Goal: Transaction & Acquisition: Subscribe to service/newsletter

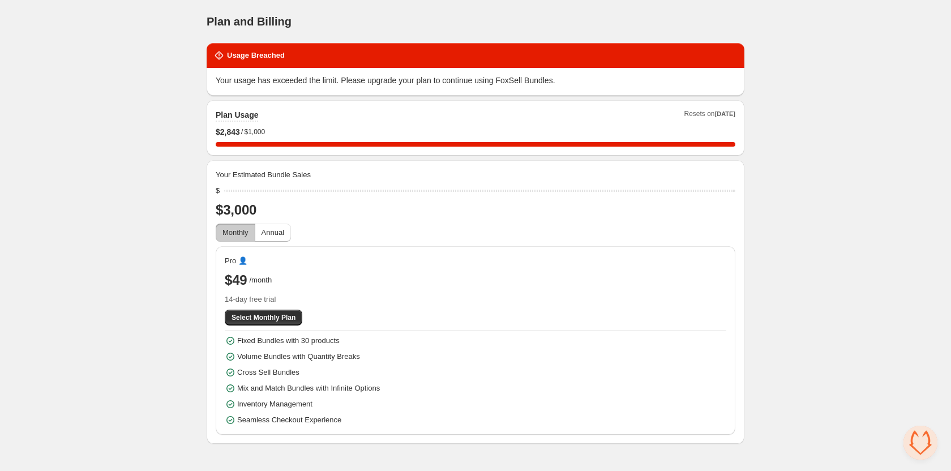
click at [152, 92] on div "Home Bundles Analytics Plan and Billing Plan and Billing. This page is ready Pl…" at bounding box center [475, 222] width 951 height 444
drag, startPoint x: 271, startPoint y: 190, endPoint x: 482, endPoint y: 204, distance: 211.6
click at [482, 199] on input "range" at bounding box center [479, 191] width 511 height 16
type input "*****"
drag, startPoint x: 491, startPoint y: 190, endPoint x: 499, endPoint y: 206, distance: 18.2
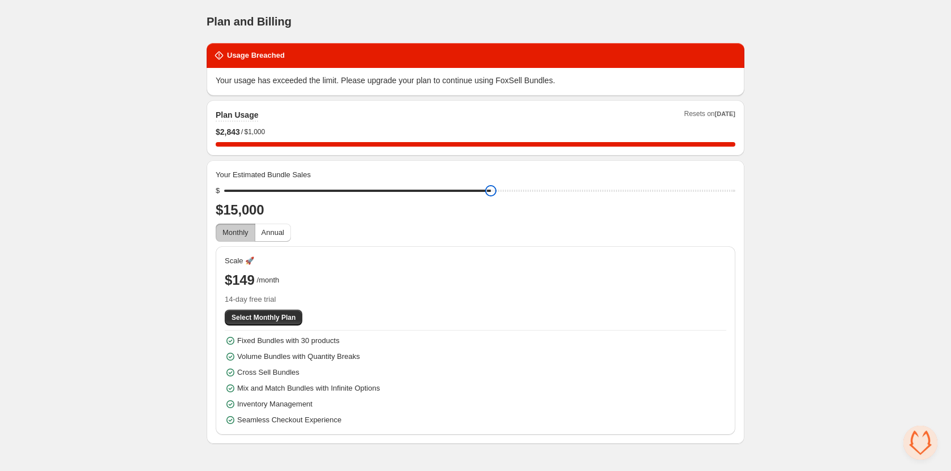
click at [499, 199] on input "range" at bounding box center [479, 191] width 511 height 16
click at [263, 317] on span "Select Monthly Plan" at bounding box center [263, 317] width 64 height 9
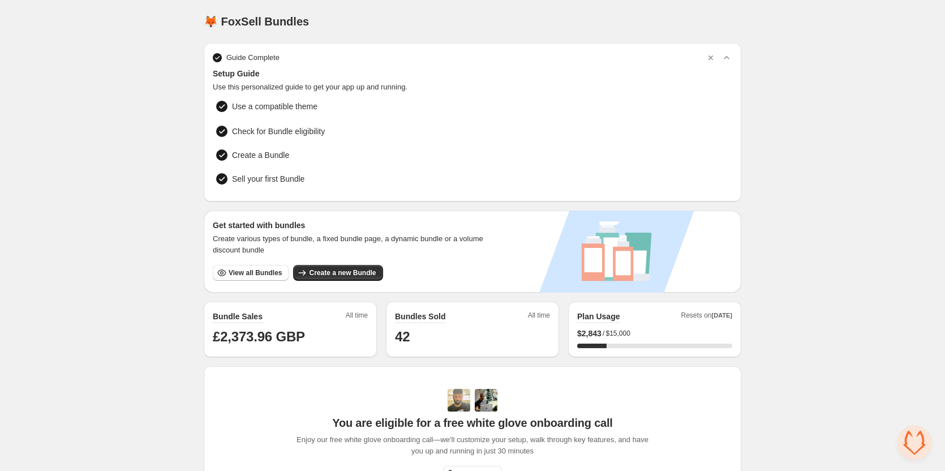
click at [138, 100] on div "Home Bundles Analytics Plan and Billing 🦊 FoxSell Bundles. This page is ready 🦊…" at bounding box center [472, 359] width 945 height 719
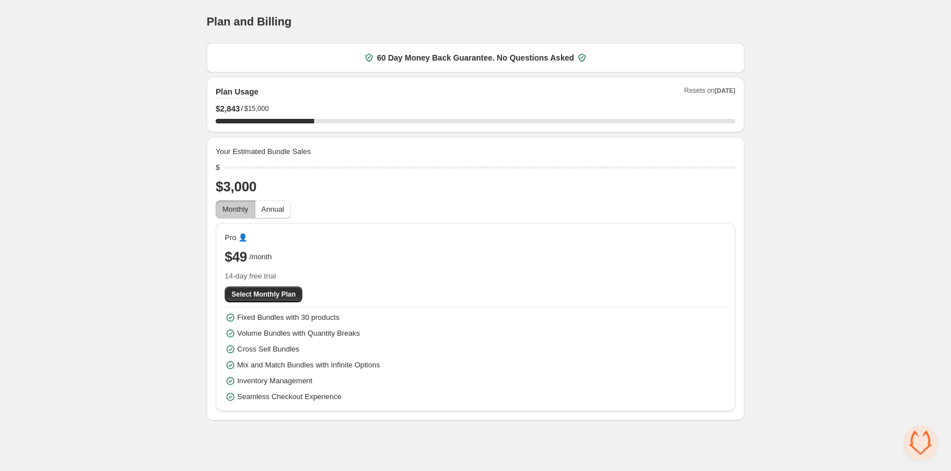
click at [336, 118] on div "Plan Usage Resets on Nov 1st $ 2,843 / $15,000 18.947365066300865 %" at bounding box center [475, 104] width 519 height 37
click at [332, 121] on div "18.947365066300865 %" at bounding box center [475, 121] width 519 height 5
